Goal: Find specific page/section: Find specific page/section

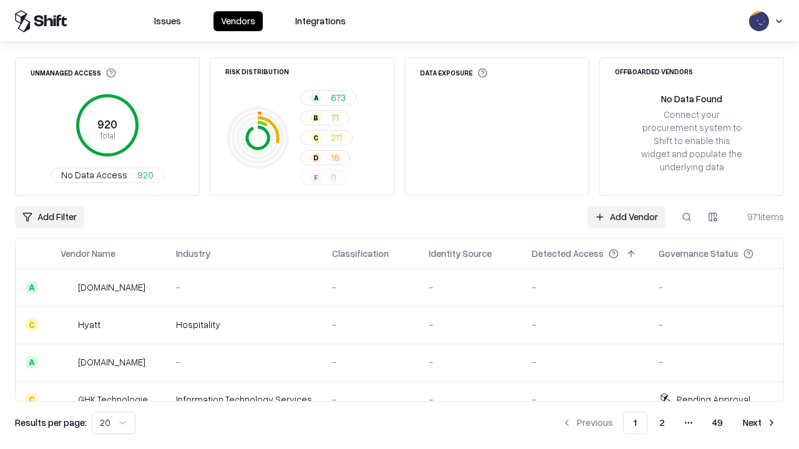
click at [399, 225] on div "Add Filter Add Vendor 971 items" at bounding box center [399, 217] width 769 height 22
click at [49, 217] on html "Issues Vendors Integrations Unmanaged Access 920 Total No Data Access 920 Risk …" at bounding box center [399, 224] width 799 height 449
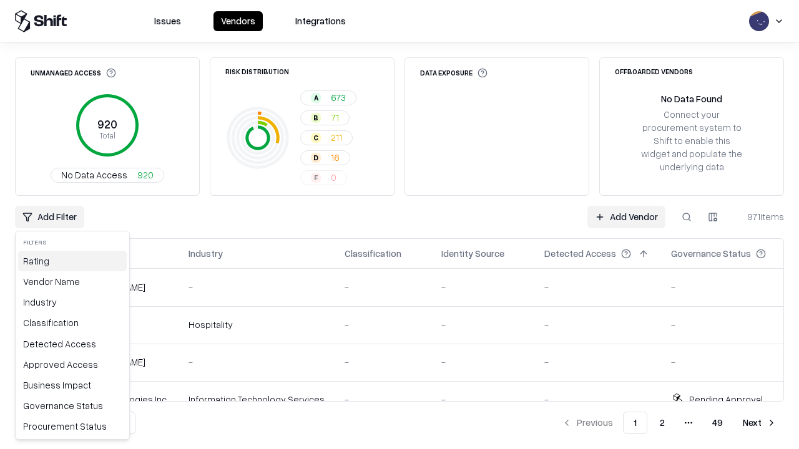
click at [72, 261] on div "Rating" at bounding box center [72, 261] width 109 height 21
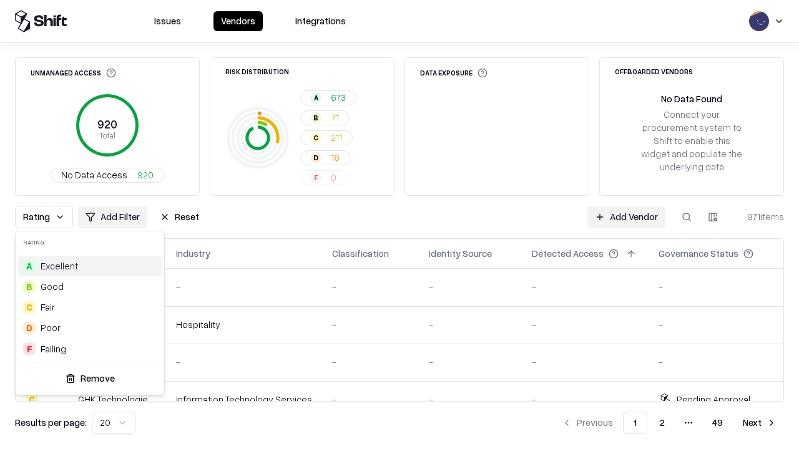
click at [399, 225] on html "Issues Vendors Integrations Unmanaged Access 920 Total No Data Access 920 Risk …" at bounding box center [399, 224] width 799 height 449
click at [399, 225] on div "Rating Add Filter Reset Add Vendor 971 items" at bounding box center [399, 217] width 769 height 22
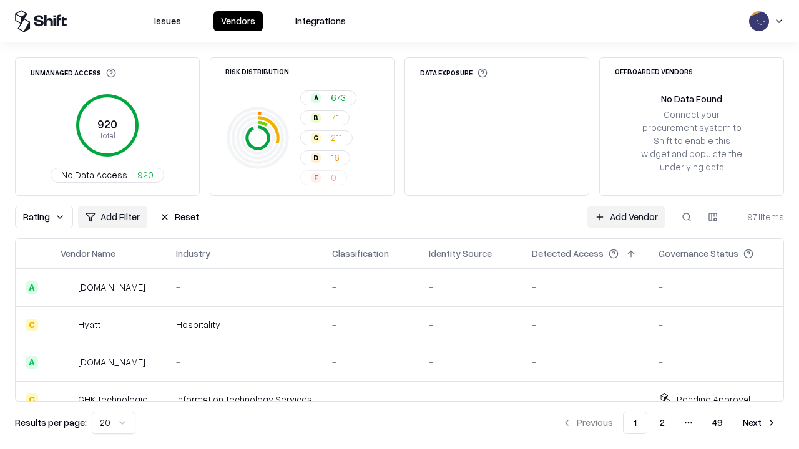
click at [179, 217] on button "Reset" at bounding box center [179, 217] width 54 height 22
click at [399, 225] on div "Rating Add Filter Reset Add Vendor 971 items" at bounding box center [399, 217] width 769 height 22
click at [49, 217] on html "Issues Vendors Integrations Unmanaged Access 920 Total No Data Access 920 Risk …" at bounding box center [399, 224] width 799 height 449
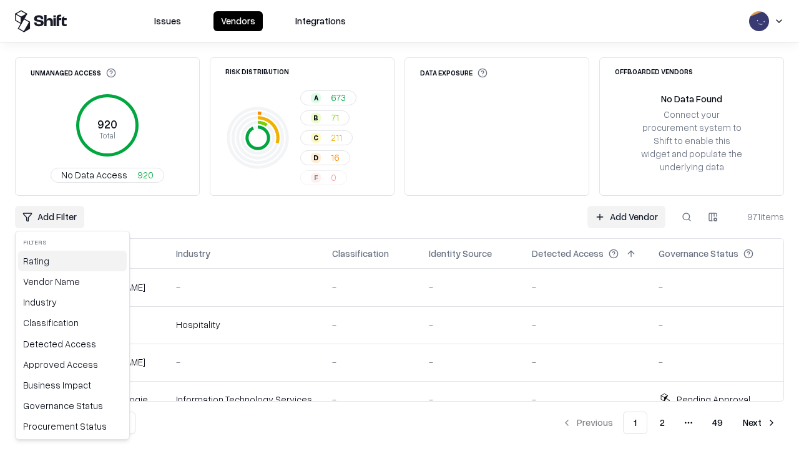
click at [72, 261] on div "Rating" at bounding box center [72, 261] width 109 height 21
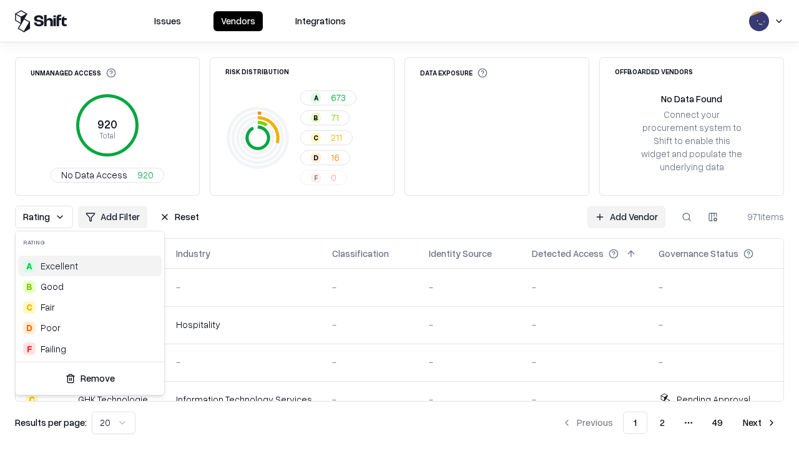
click at [90, 266] on div "A Excellent" at bounding box center [90, 266] width 144 height 21
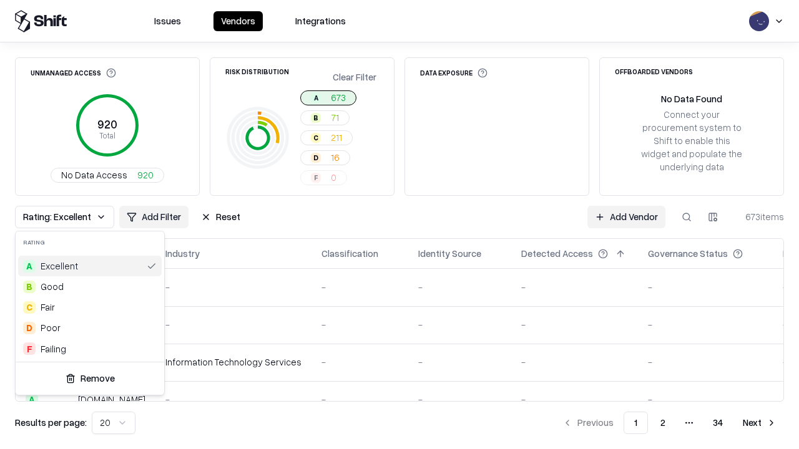
click at [399, 225] on html "Issues Vendors Integrations Unmanaged Access 920 Total No Data Access 920 Risk …" at bounding box center [399, 224] width 799 height 449
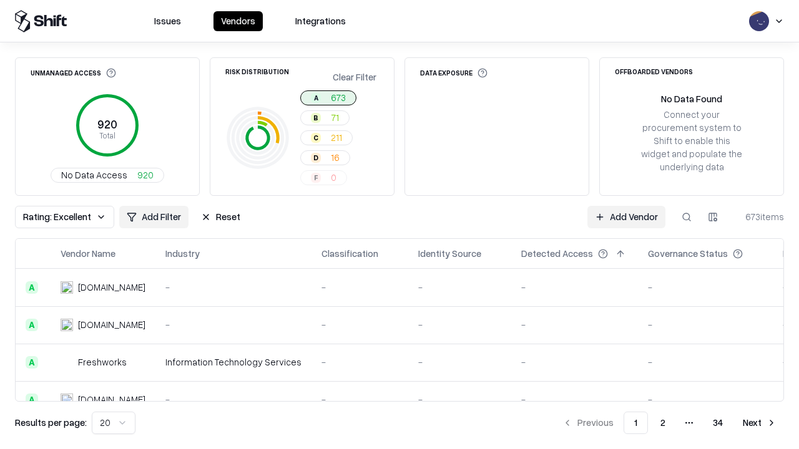
click at [399, 225] on div "Rating: Excellent Add Filter Reset Add Vendor 673 items" at bounding box center [399, 217] width 769 height 22
click at [220, 217] on button "Reset" at bounding box center [220, 217] width 54 height 22
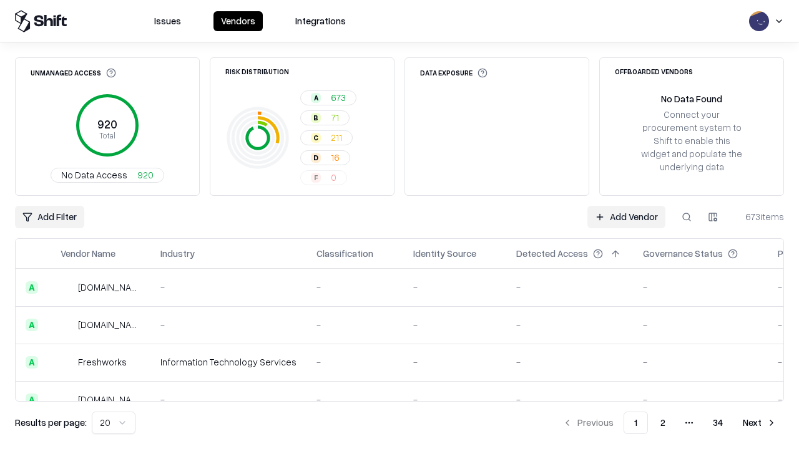
click at [399, 225] on div "Add Filter Add Vendor 673 items" at bounding box center [399, 217] width 769 height 22
click at [49, 217] on html "Issues Vendors Integrations Unmanaged Access 920 Total No Data Access 920 Risk …" at bounding box center [399, 224] width 799 height 449
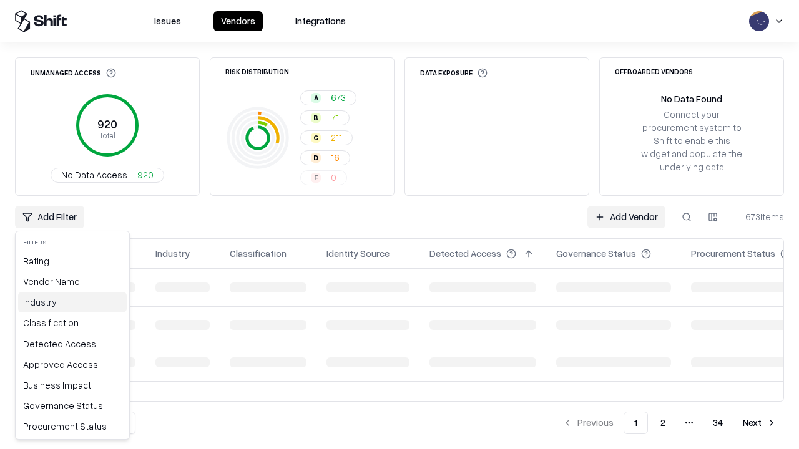
click at [72, 302] on div "Industry" at bounding box center [72, 302] width 109 height 21
